Goal: Information Seeking & Learning: Learn about a topic

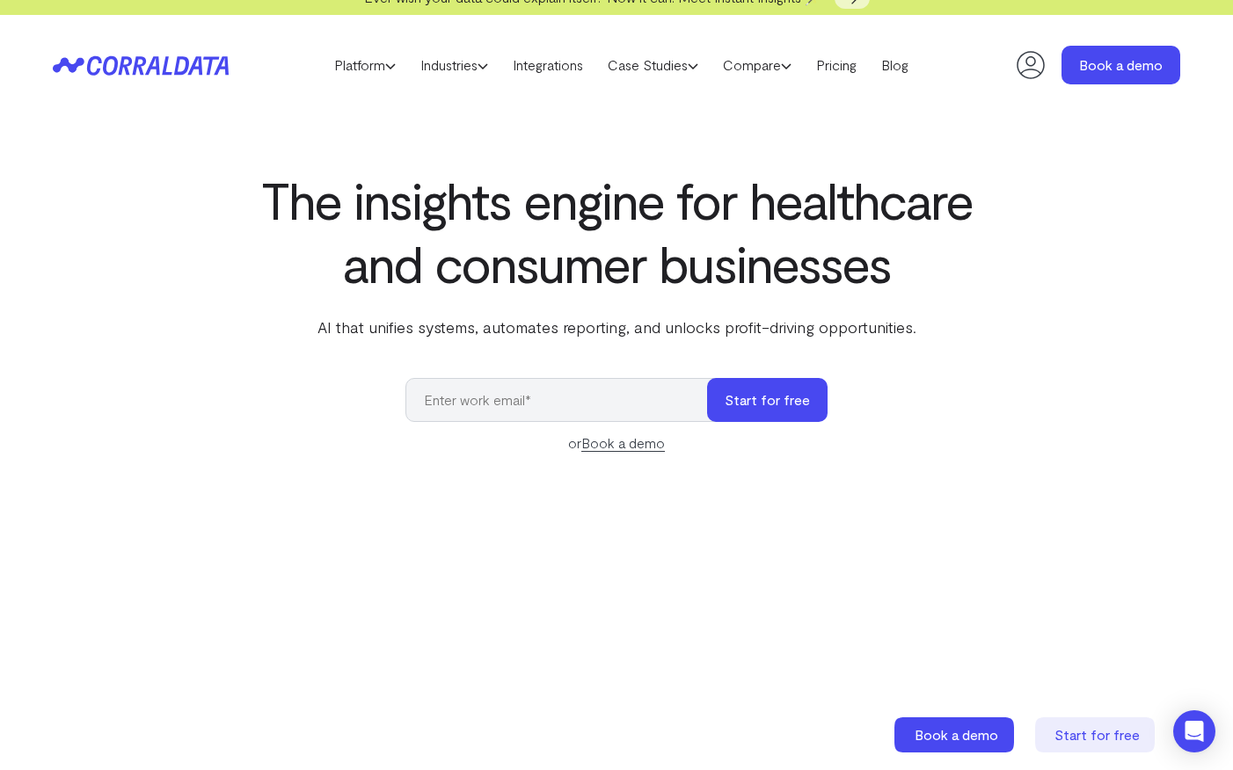
scroll to position [41, 0]
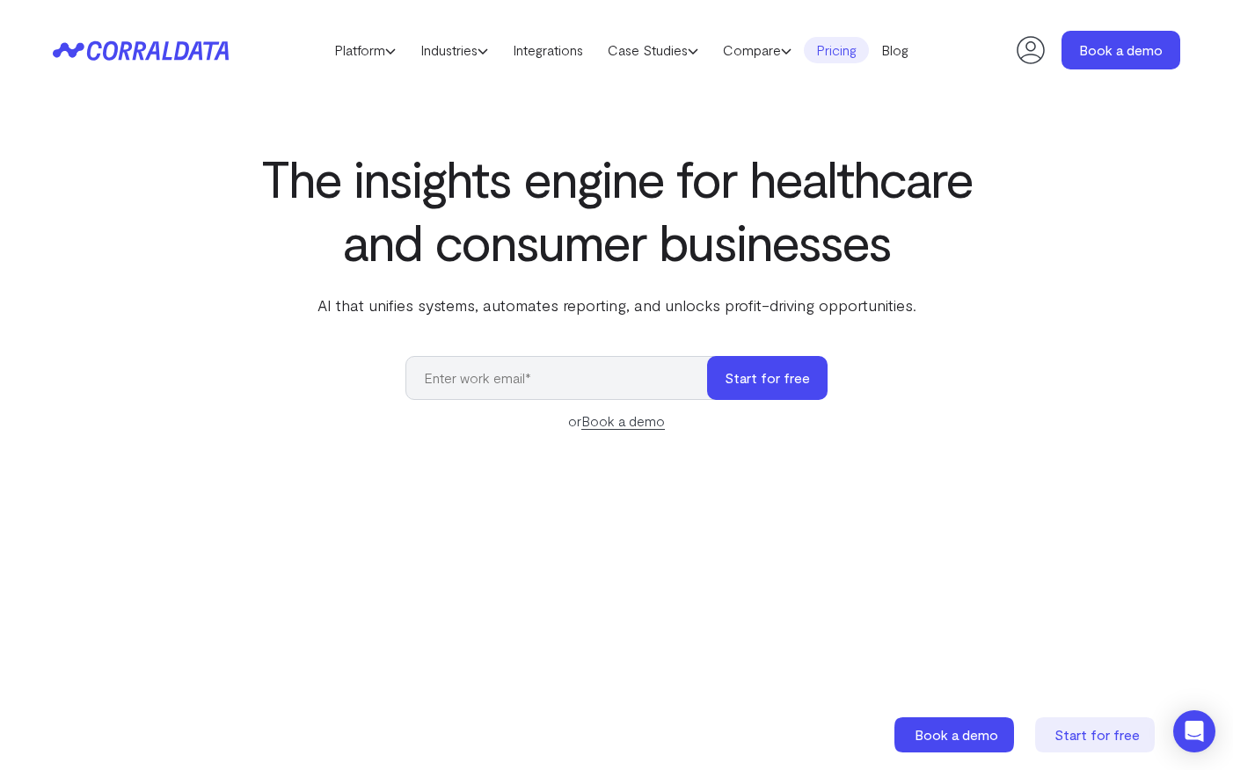
click at [848, 44] on link "Pricing" at bounding box center [836, 50] width 65 height 26
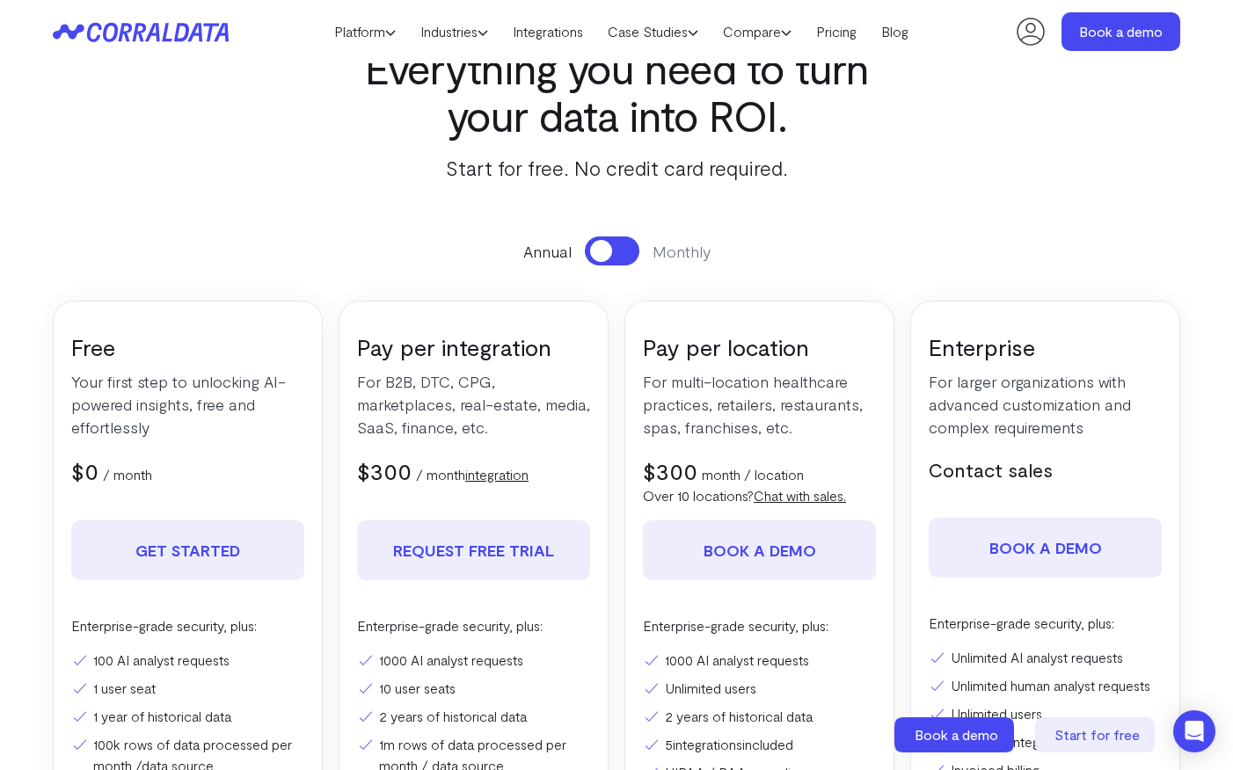
scroll to position [94, 0]
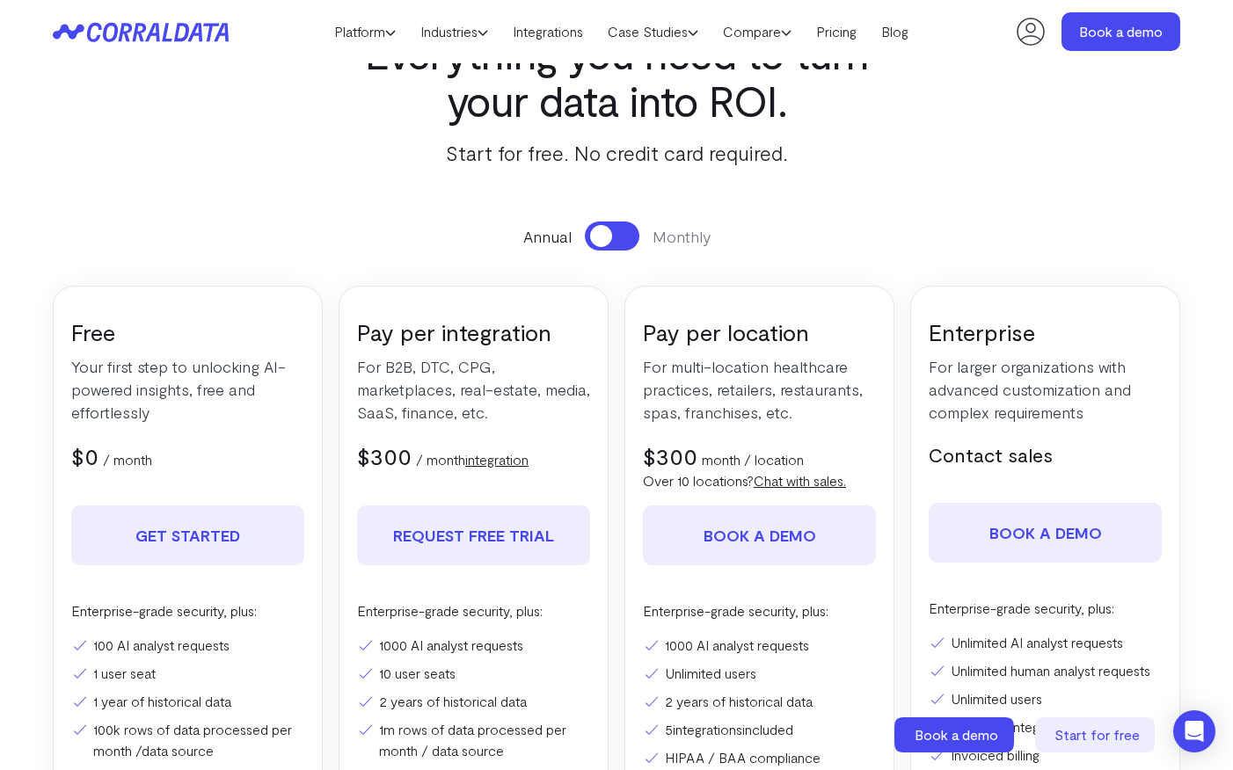
click at [604, 236] on span at bounding box center [601, 236] width 22 height 22
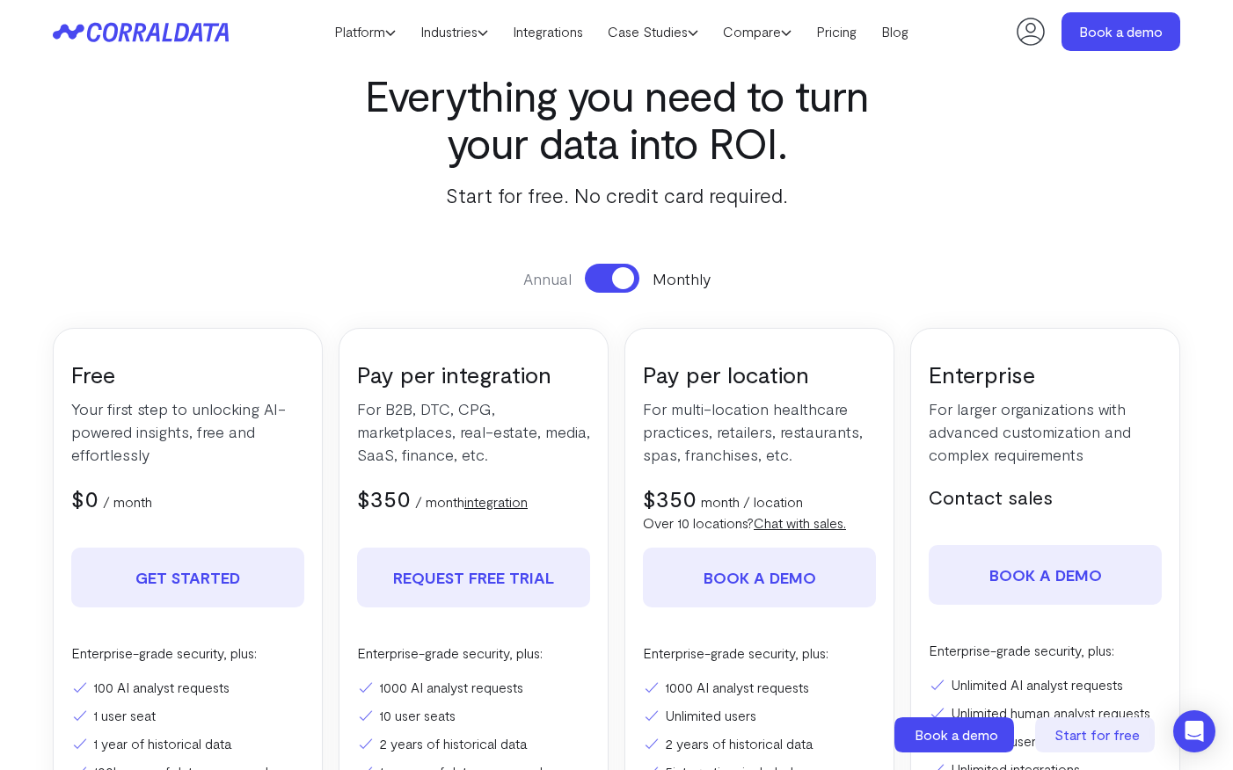
scroll to position [0, 0]
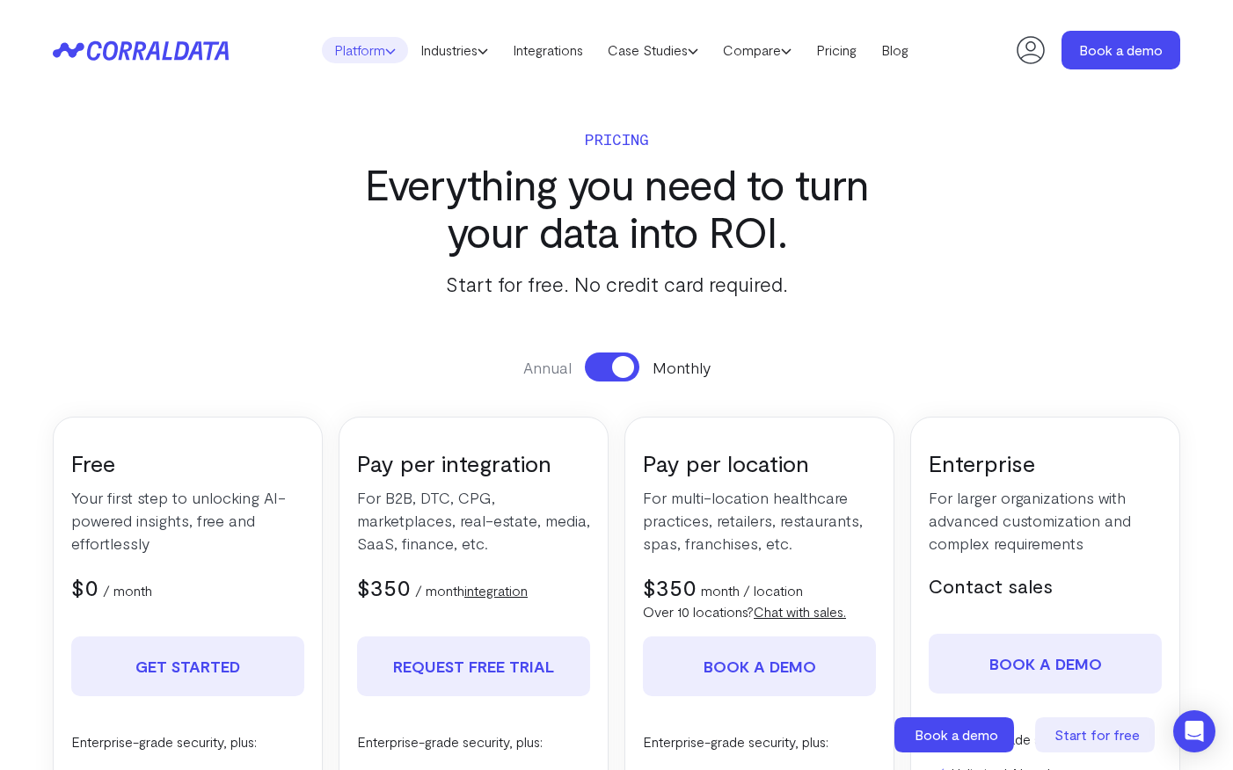
click at [360, 55] on link "Platform" at bounding box center [365, 50] width 86 height 26
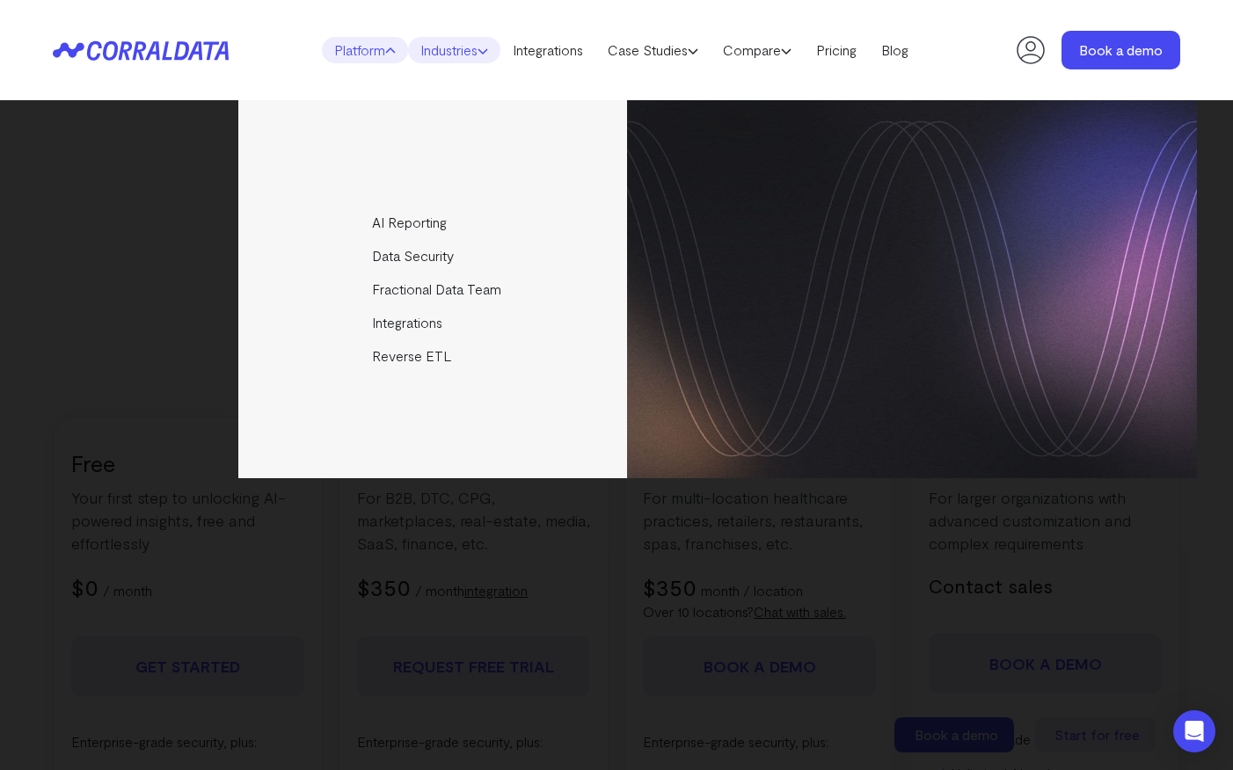
click at [462, 49] on link "Industries" at bounding box center [454, 50] width 92 height 26
click at [556, 42] on link "Integrations" at bounding box center [547, 50] width 95 height 26
